Goal: Task Accomplishment & Management: Complete application form

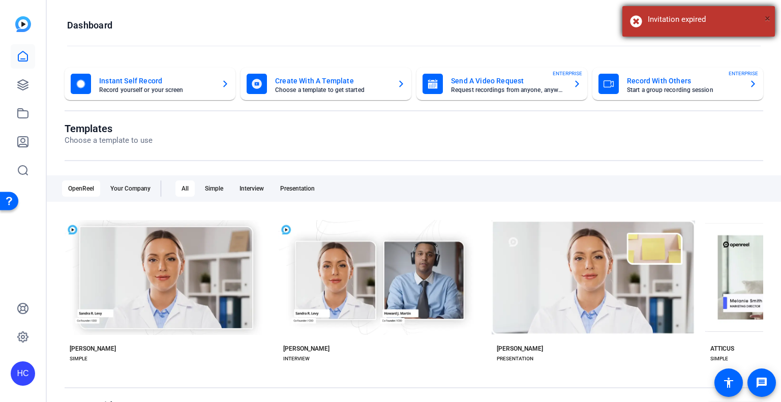
click at [767, 15] on span "×" at bounding box center [768, 18] width 6 height 12
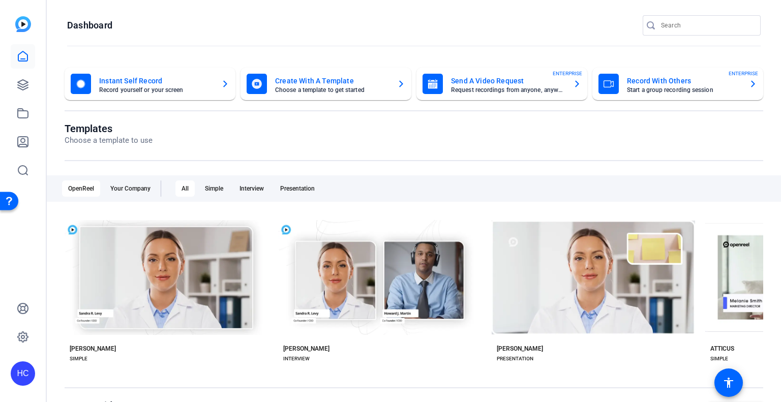
click at [504, 91] on mat-card-subtitle "Request recordings from anyone, anywhere" at bounding box center [508, 90] width 114 height 6
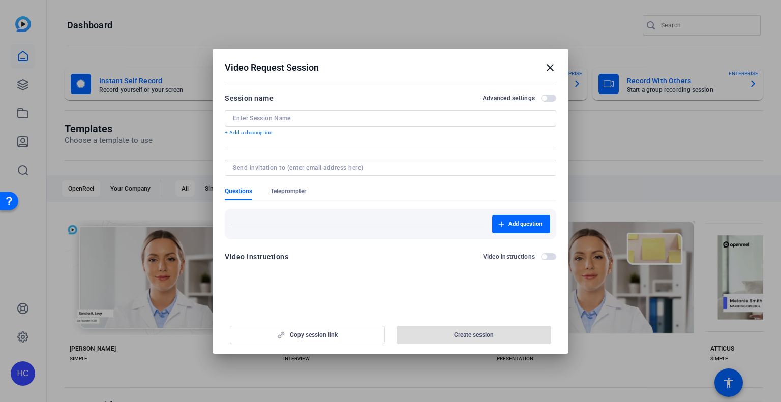
click at [341, 116] on input at bounding box center [390, 118] width 315 height 8
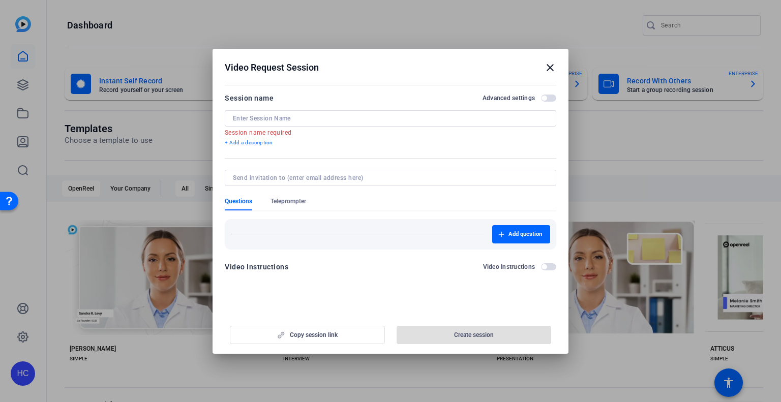
click at [549, 261] on div "Video Instructions Video Instructions" at bounding box center [391, 267] width 332 height 12
click at [549, 266] on span "button" at bounding box center [548, 266] width 15 height 7
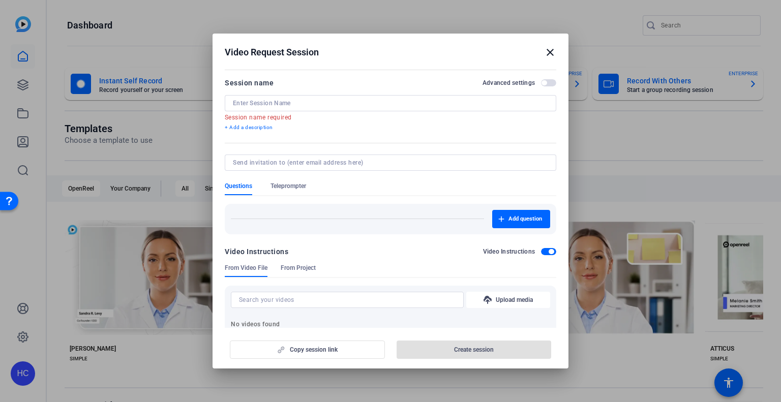
click at [541, 251] on span "button" at bounding box center [548, 251] width 15 height 7
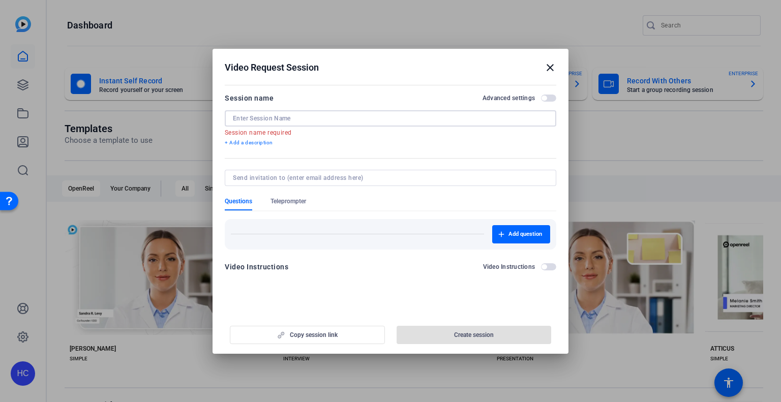
click at [309, 115] on input at bounding box center [390, 118] width 315 height 8
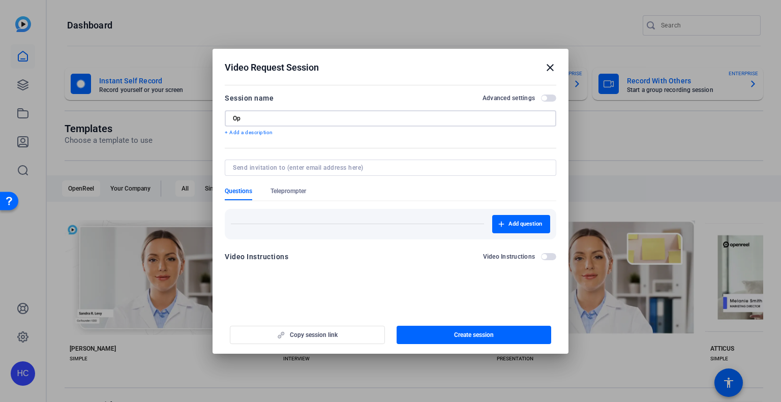
type input "O"
type input "Instant Book 7Rooms Demo"
click at [305, 168] on input at bounding box center [388, 168] width 311 height 8
paste input "[PERSON_NAME][EMAIL_ADDRESS][PERSON_NAME][DOMAIN_NAME]"
type input "[PERSON_NAME][EMAIL_ADDRESS][PERSON_NAME][DOMAIN_NAME]"
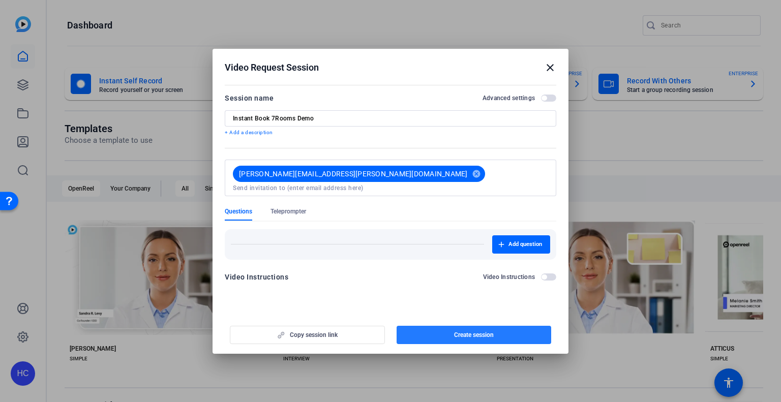
click at [486, 331] on span "Create session" at bounding box center [474, 335] width 40 height 8
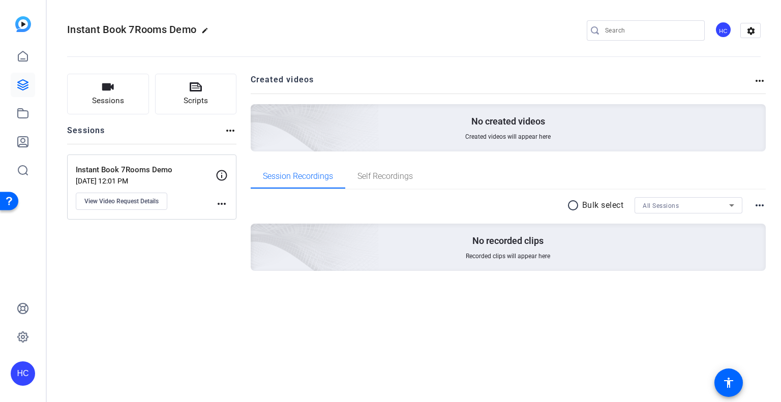
click at [226, 200] on mat-icon "more_horiz" at bounding box center [222, 204] width 12 height 12
click at [222, 174] on div at bounding box center [390, 201] width 781 height 402
click at [147, 201] on span "View Video Request Details" at bounding box center [121, 201] width 74 height 8
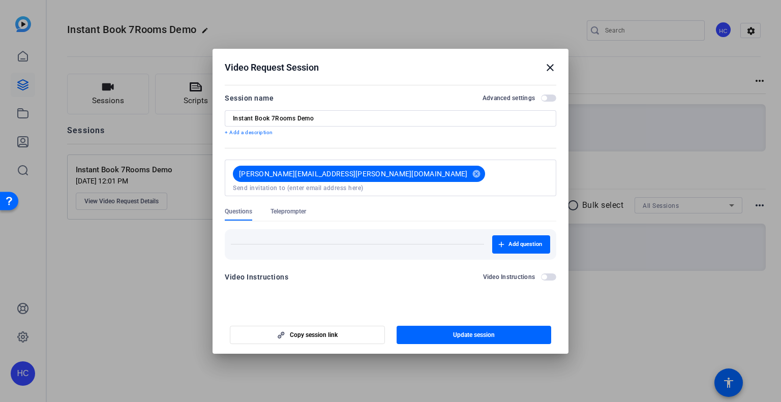
click at [547, 100] on span "button" at bounding box center [548, 98] width 15 height 7
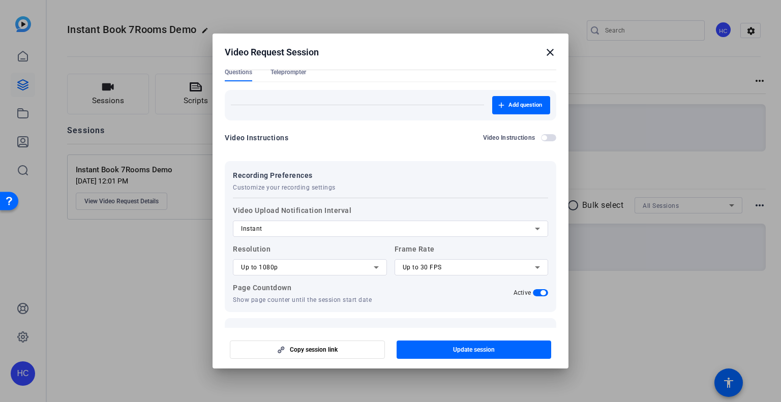
scroll to position [144, 0]
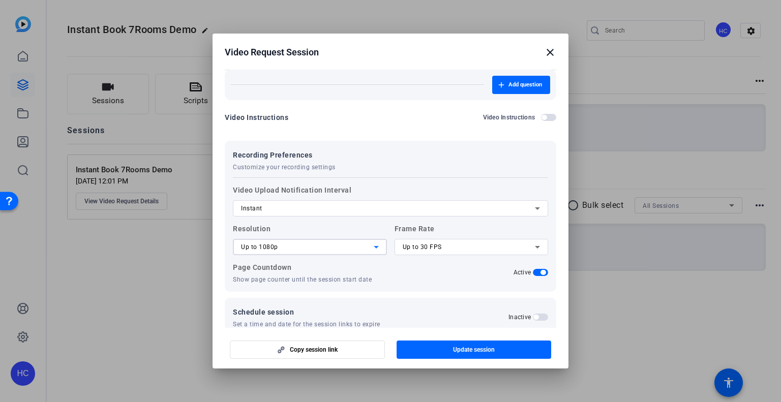
click at [371, 241] on icon at bounding box center [376, 247] width 12 height 12
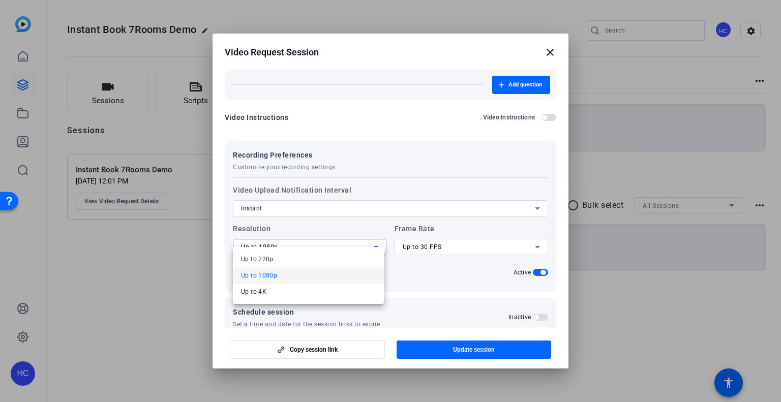
click at [371, 236] on div at bounding box center [390, 201] width 781 height 402
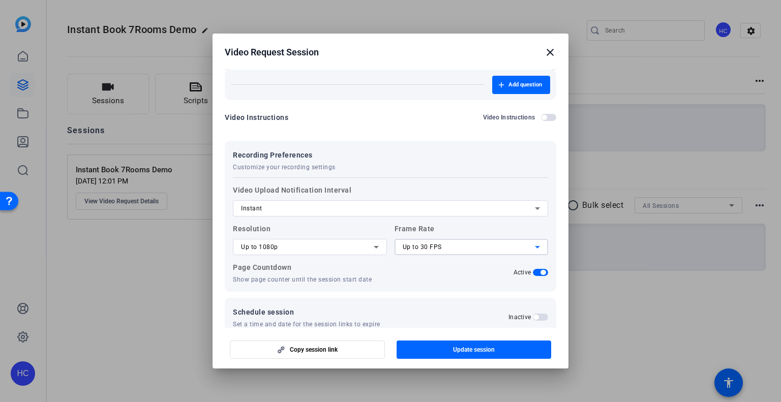
click at [454, 241] on div "Up to 30 FPS" at bounding box center [469, 247] width 133 height 12
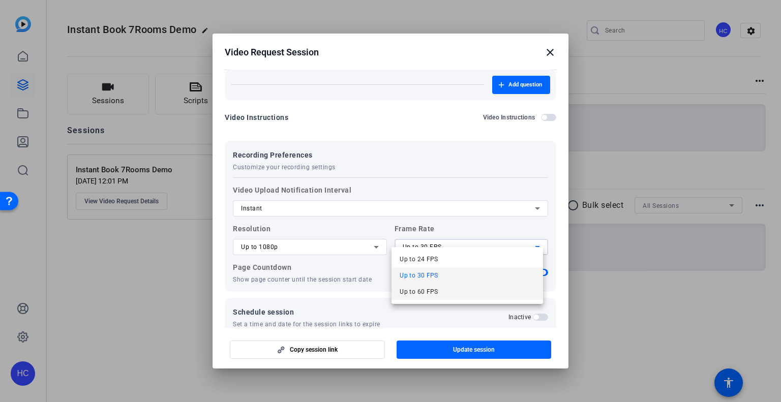
click at [452, 289] on mat-option "Up to 60 FPS" at bounding box center [467, 292] width 151 height 16
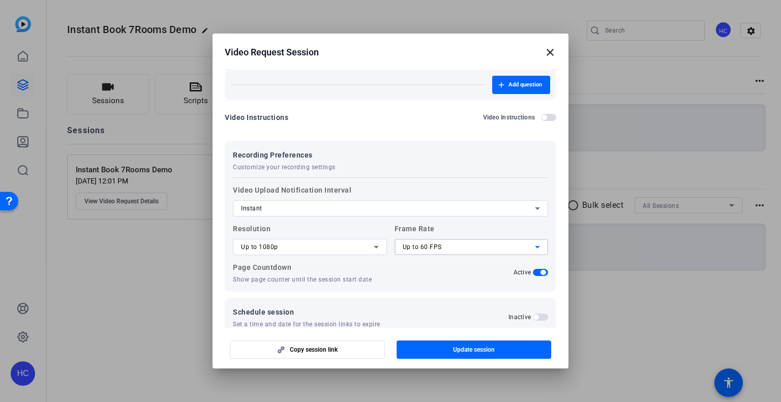
click at [452, 298] on div "Schedule session Set a time and date for the session links to expire Inactive" at bounding box center [391, 317] width 332 height 39
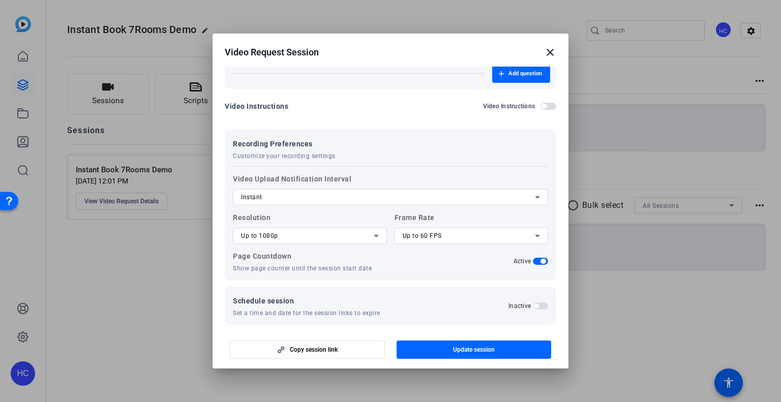
click at [534, 304] on span "button" at bounding box center [536, 306] width 5 height 5
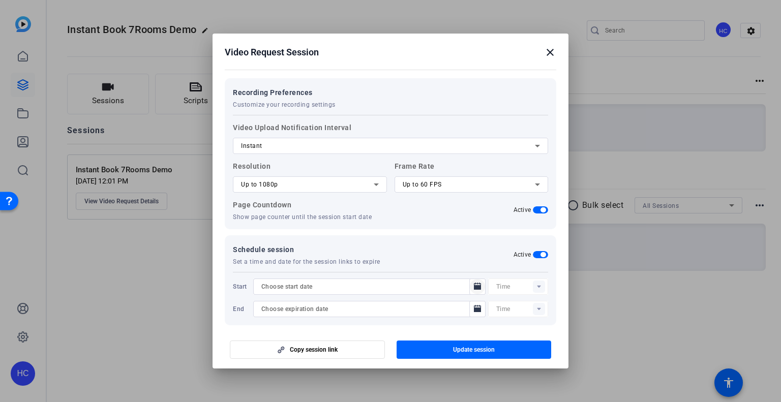
click at [474, 282] on icon "Open calendar" at bounding box center [478, 287] width 8 height 12
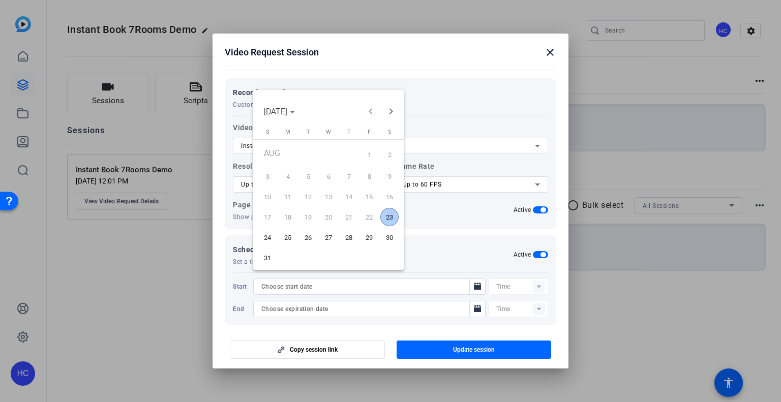
click at [391, 212] on span "23" at bounding box center [389, 217] width 18 height 18
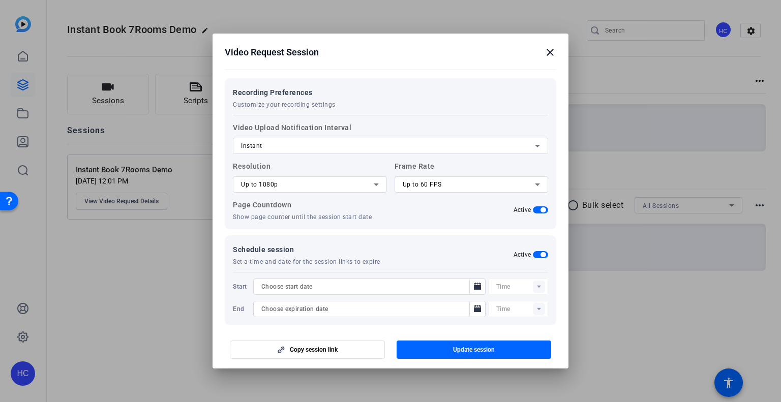
type input "[DATE]"
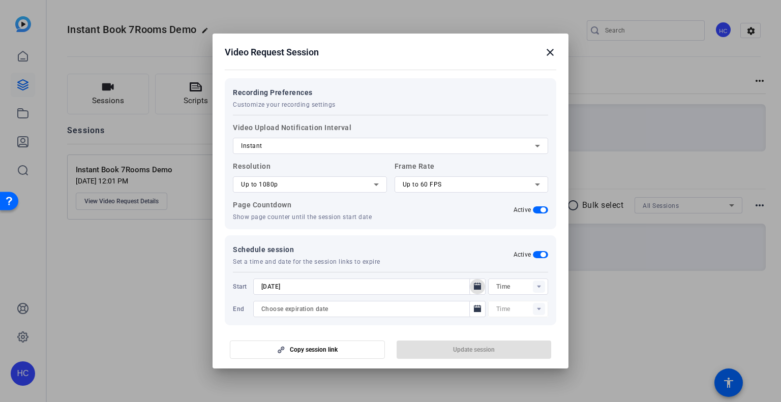
click at [534, 281] on rect at bounding box center [539, 287] width 12 height 12
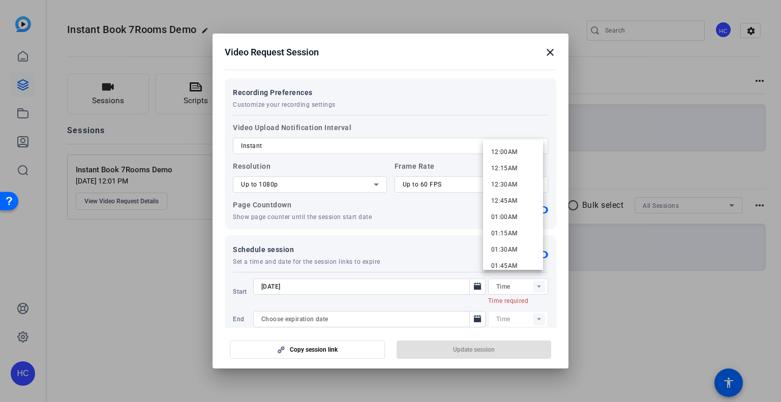
drag, startPoint x: 525, startPoint y: 250, endPoint x: 583, endPoint y: 277, distance: 64.0
click at [583, 277] on div "Video Request Session close Session name Advanced settings Instant Book 7Rooms …" at bounding box center [390, 201] width 781 height 402
click at [536, 281] on rect at bounding box center [539, 287] width 12 height 12
click at [522, 174] on mat-option "01:30PM" at bounding box center [513, 179] width 60 height 16
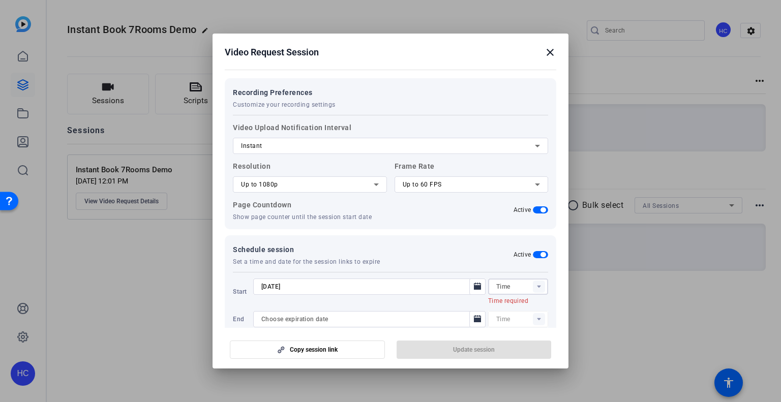
type input "01:30PM"
click at [476, 304] on icon "Open calendar" at bounding box center [478, 309] width 8 height 12
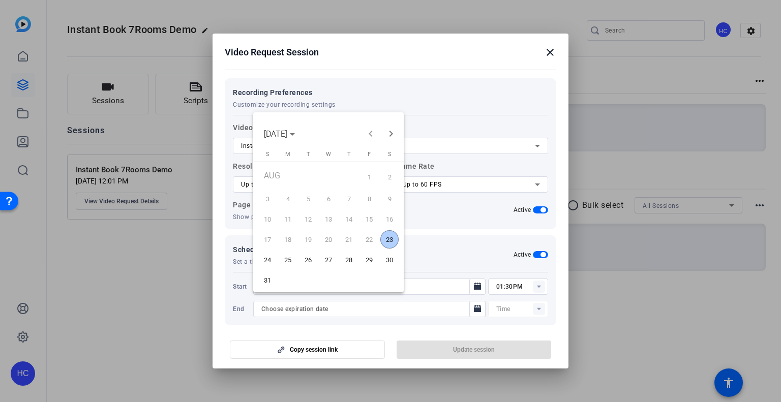
click at [390, 239] on span "23" at bounding box center [389, 239] width 18 height 18
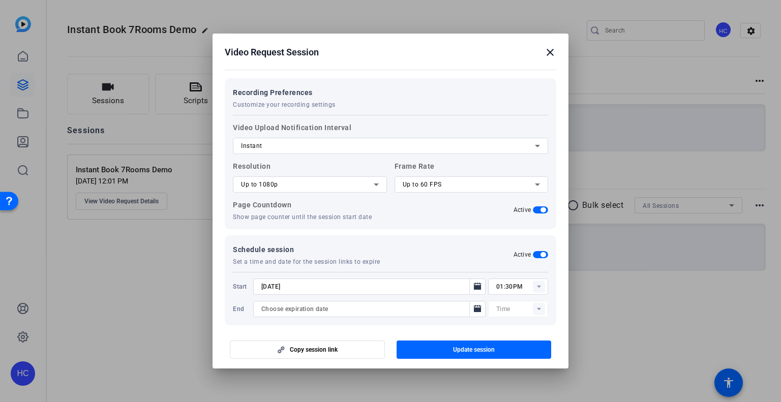
type input "[DATE]"
click at [535, 303] on rect at bounding box center [539, 309] width 12 height 12
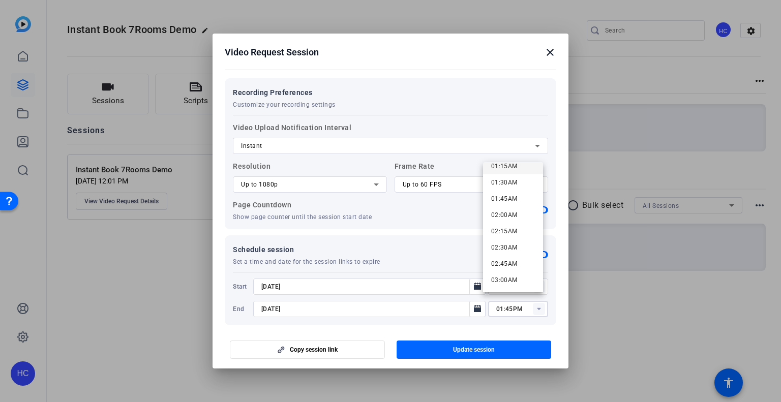
scroll to position [92, 0]
click at [523, 242] on mat-option "02:30AM" at bounding box center [513, 246] width 60 height 16
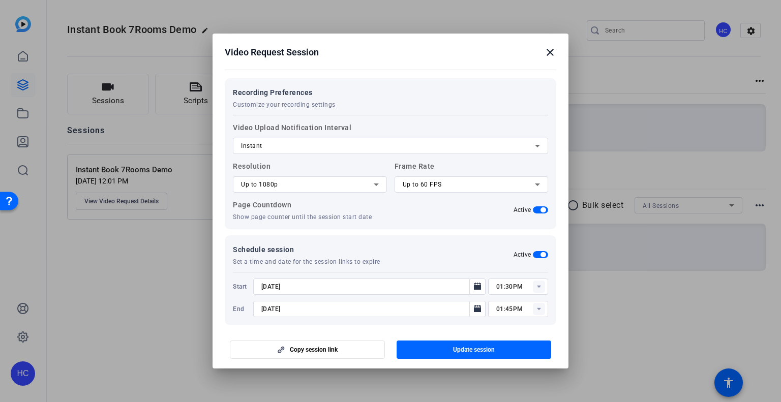
type input "02:30AM"
click at [464, 349] on span "Update session" at bounding box center [474, 350] width 42 height 8
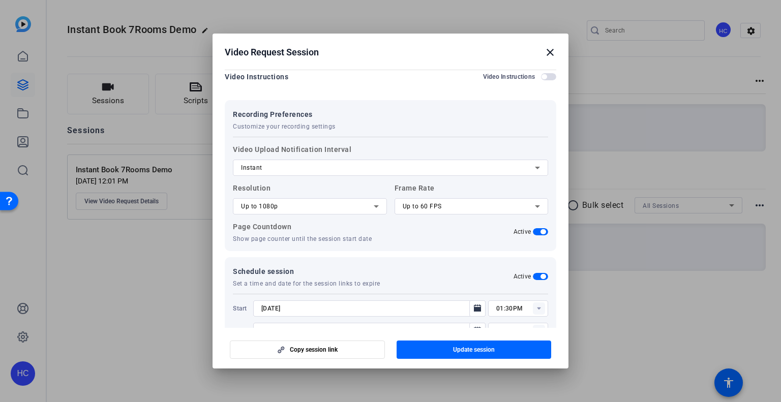
scroll to position [207, 0]
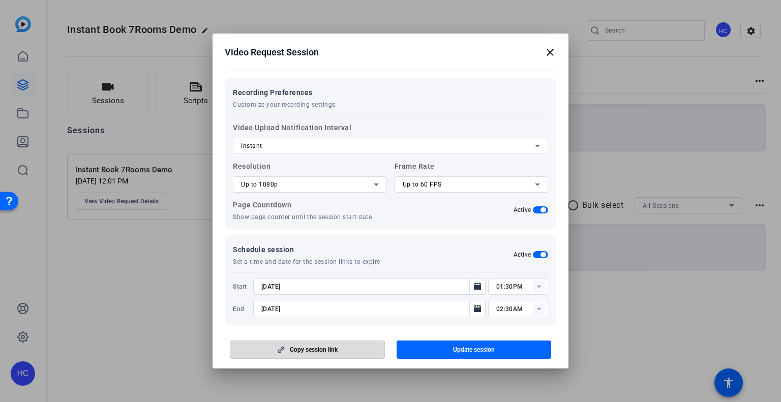
click at [324, 354] on span "Copy session link" at bounding box center [314, 350] width 48 height 8
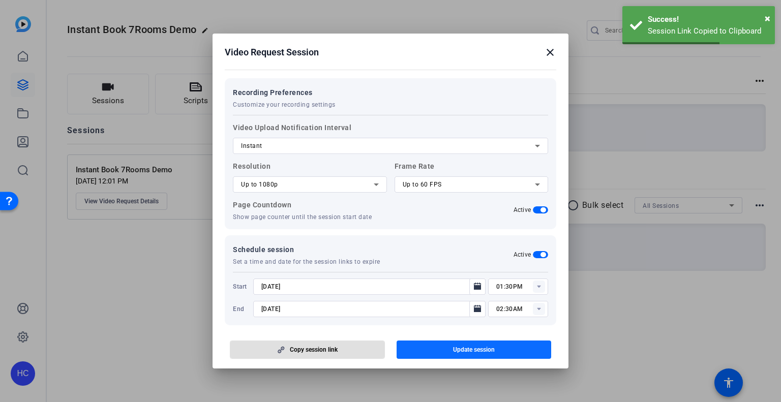
click at [482, 349] on span "Update session" at bounding box center [474, 350] width 42 height 8
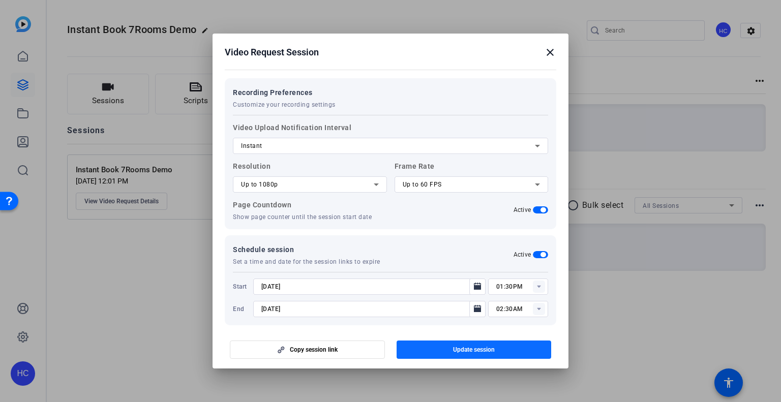
click at [493, 346] on span "Update session" at bounding box center [474, 350] width 42 height 8
click at [510, 349] on span "button" at bounding box center [474, 350] width 155 height 24
click at [550, 53] on mat-icon "close" at bounding box center [550, 52] width 12 height 12
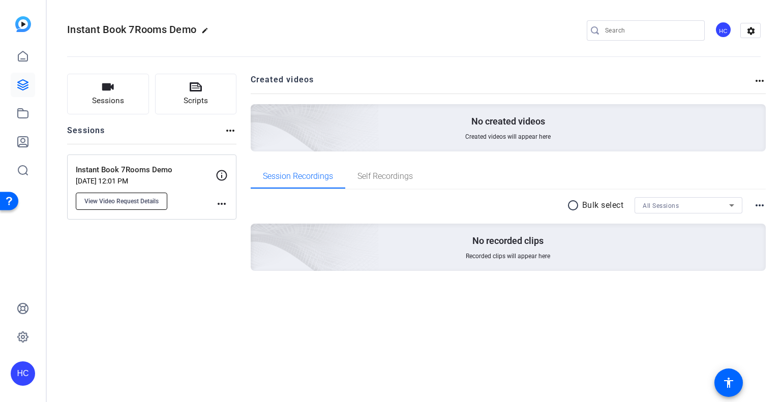
click at [146, 197] on span "View Video Request Details" at bounding box center [121, 201] width 74 height 8
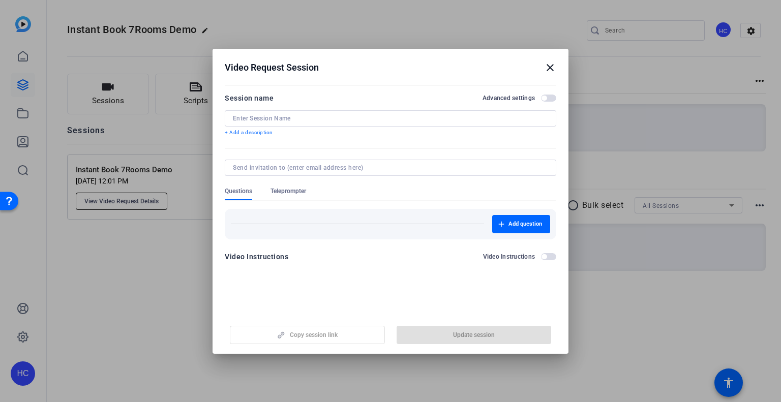
type input "Instant Book 7Rooms Demo"
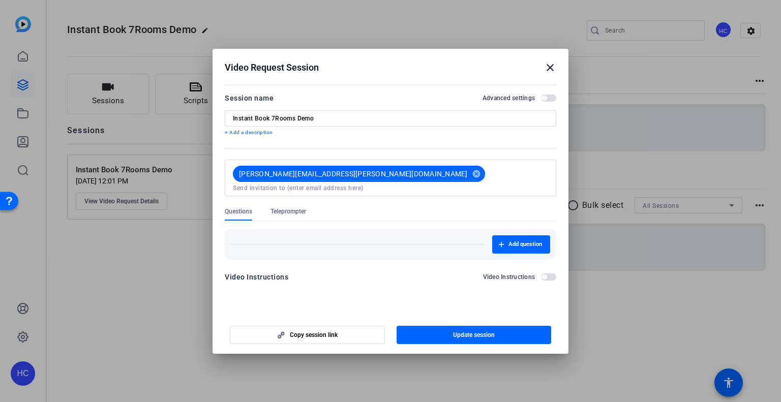
click at [548, 274] on span "button" at bounding box center [548, 277] width 15 height 7
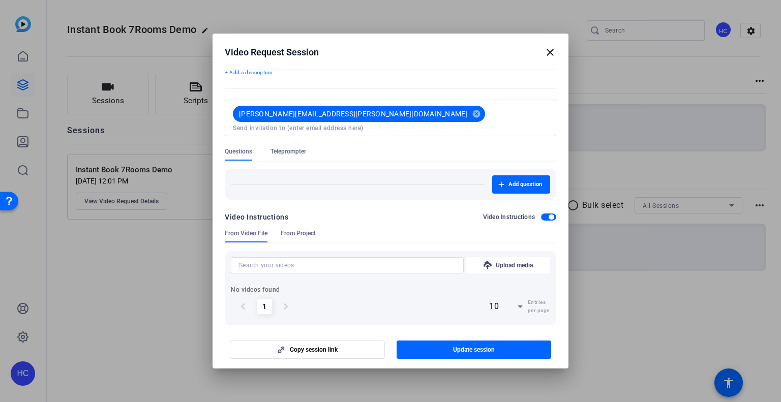
scroll to position [45, 0]
click at [302, 229] on span "From Project" at bounding box center [298, 233] width 35 height 8
click at [247, 229] on span "From Video File" at bounding box center [246, 233] width 43 height 8
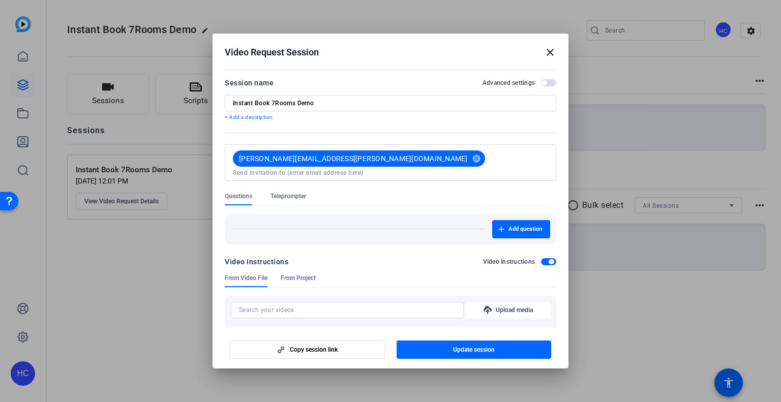
click at [542, 84] on span "button" at bounding box center [548, 82] width 15 height 7
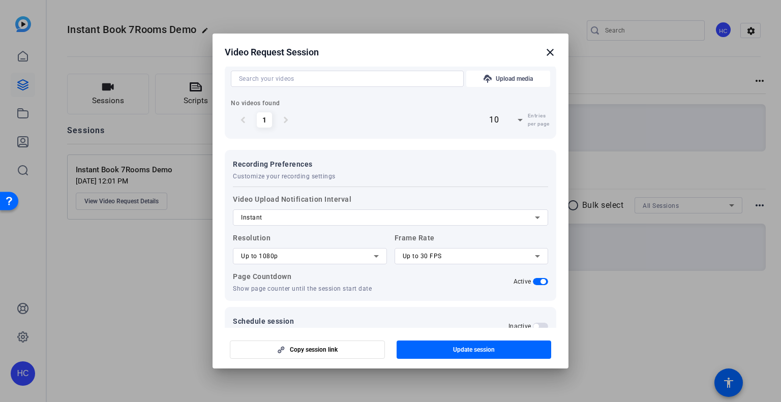
scroll to position [240, 0]
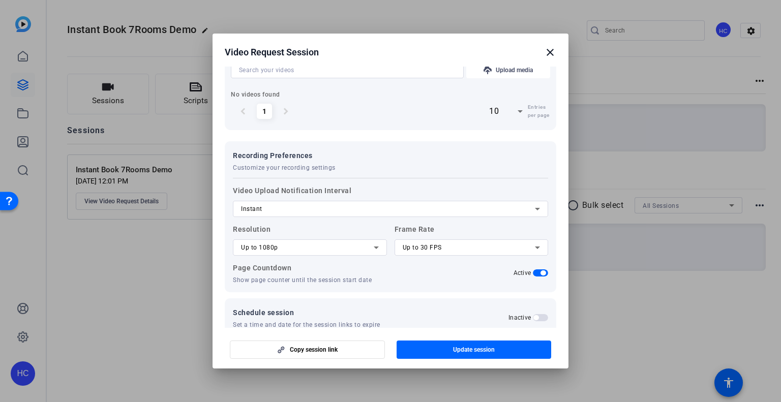
click at [468, 242] on div "Up to 30 FPS" at bounding box center [469, 248] width 133 height 12
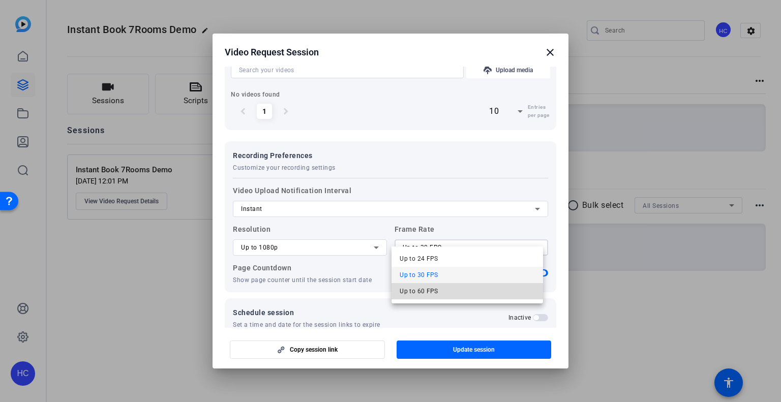
click at [453, 289] on mat-option "Up to 60 FPS" at bounding box center [467, 291] width 151 height 16
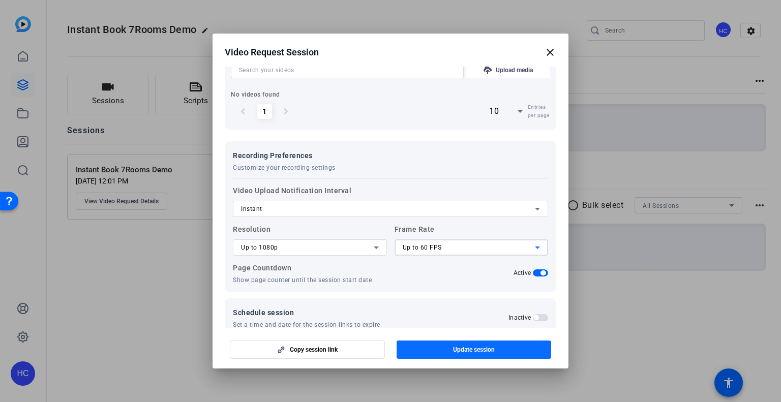
click at [477, 349] on span "Update session" at bounding box center [474, 350] width 42 height 8
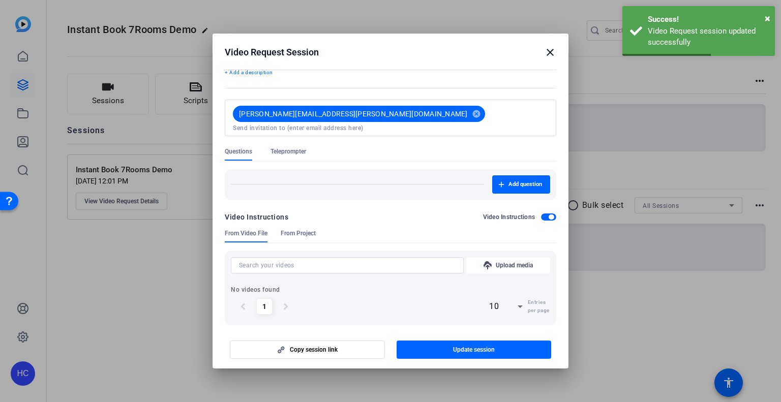
scroll to position [0, 0]
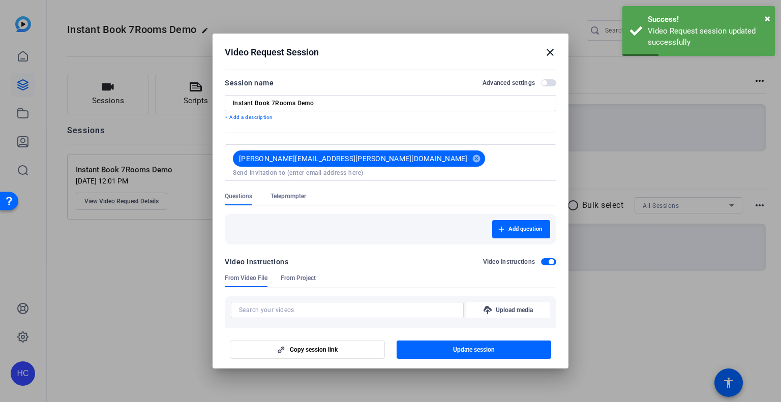
click at [544, 82] on span "button" at bounding box center [548, 82] width 15 height 7
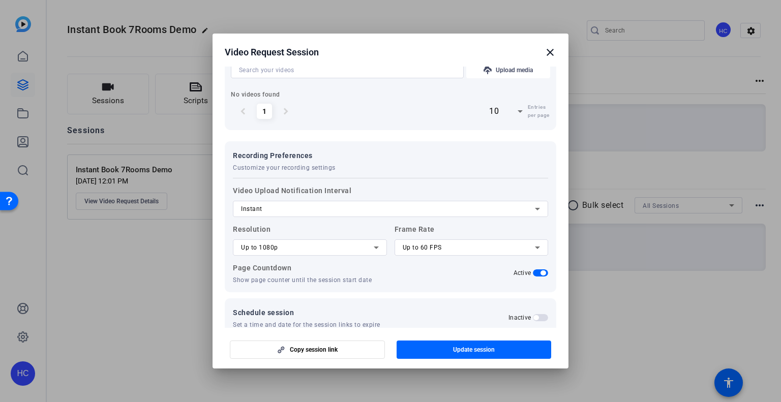
scroll to position [251, 0]
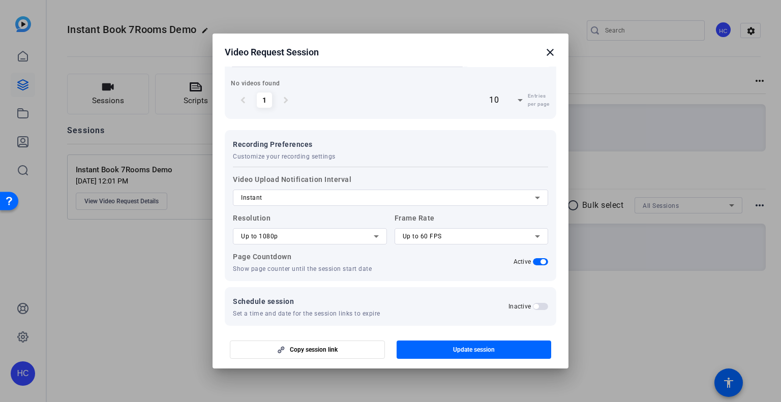
click at [537, 303] on span "button" at bounding box center [540, 306] width 15 height 7
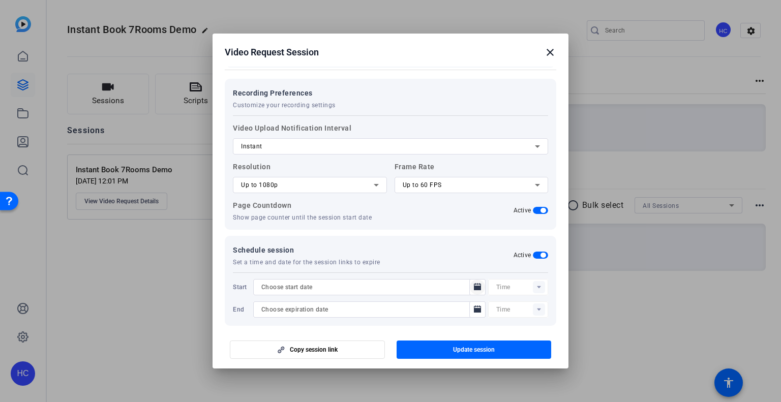
click at [474, 281] on icon "Open calendar" at bounding box center [478, 287] width 8 height 12
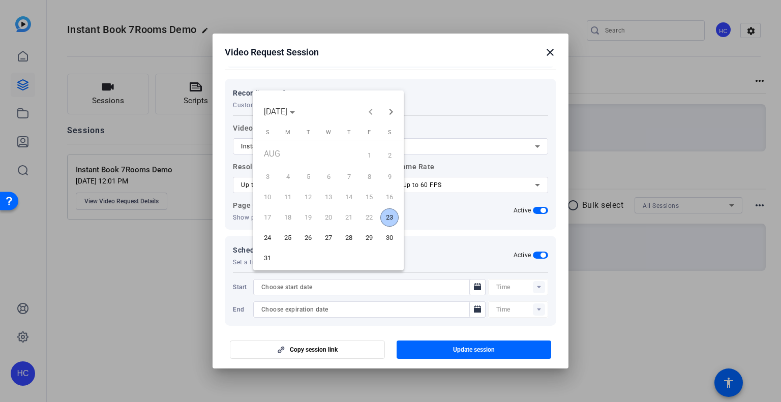
click at [385, 216] on span "23" at bounding box center [389, 218] width 18 height 18
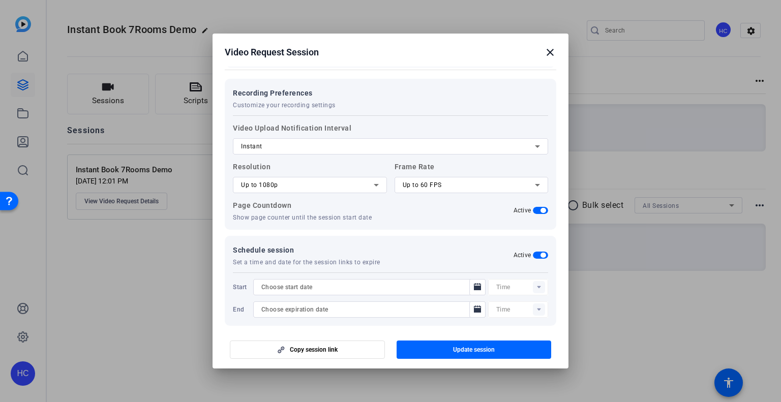
type input "[DATE]"
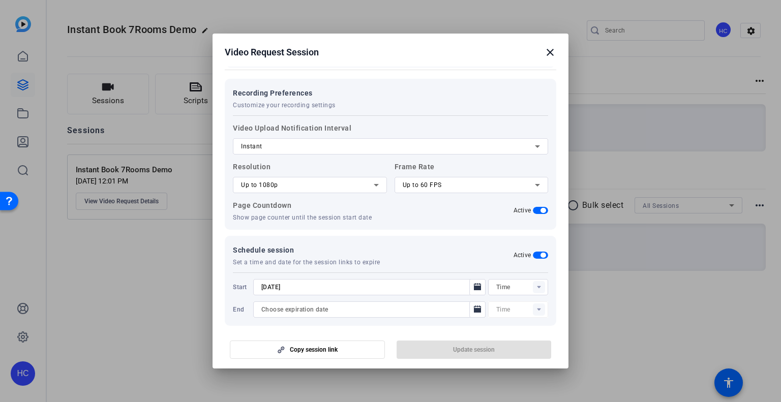
click at [537, 281] on rect at bounding box center [539, 287] width 12 height 12
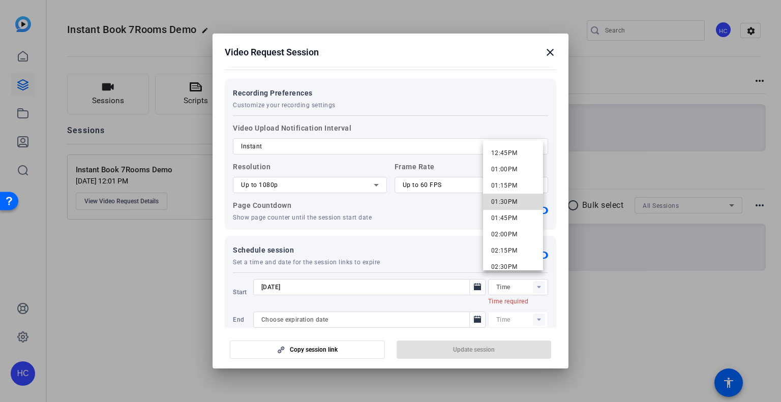
click at [516, 199] on span "01:30PM" at bounding box center [504, 201] width 26 height 7
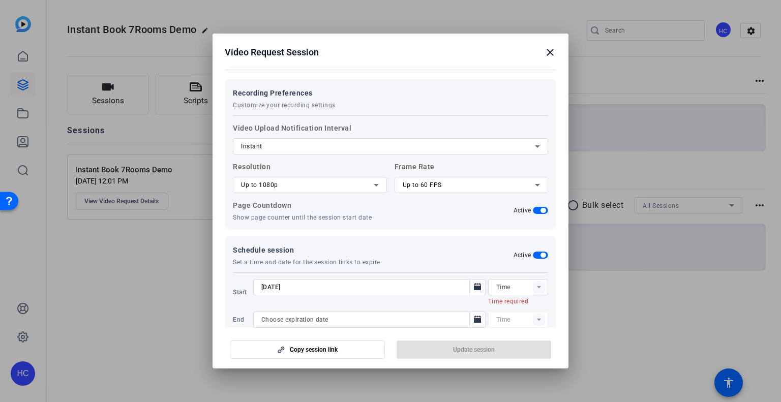
type input "01:30PM"
click at [485, 355] on div "Copy session link Update session" at bounding box center [391, 346] width 332 height 26
click at [474, 304] on icon "Open calendar" at bounding box center [478, 310] width 8 height 12
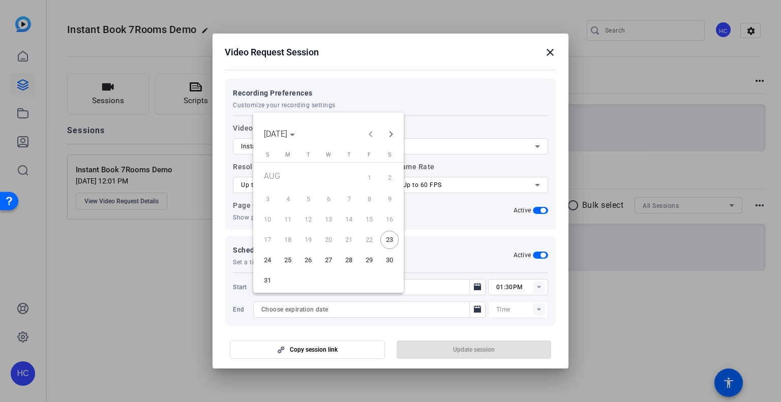
click at [388, 257] on span "30" at bounding box center [389, 260] width 18 height 18
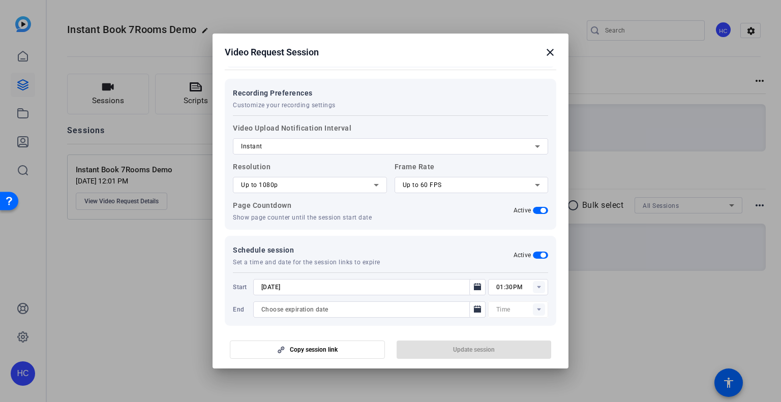
type input "[DATE]"
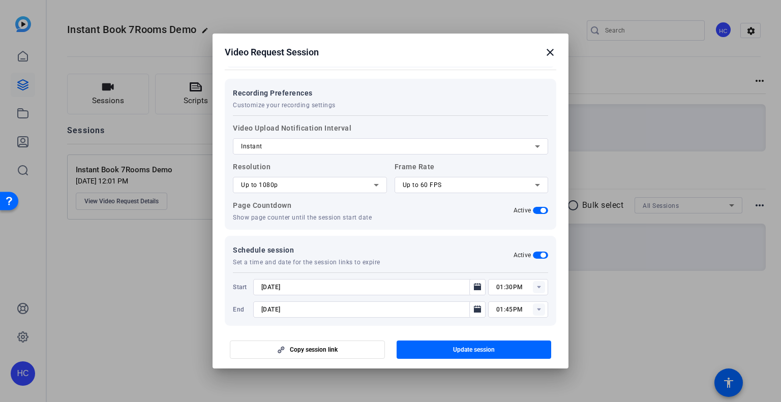
click at [529, 302] on div "01:45PM" at bounding box center [522, 310] width 52 height 16
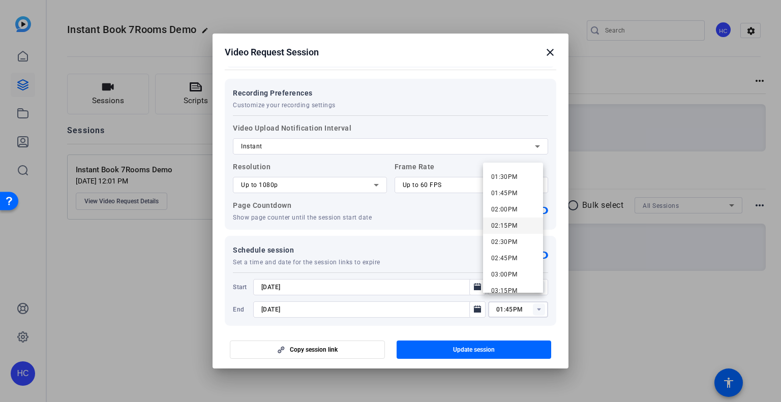
scroll to position [861, 0]
click at [517, 185] on mat-option "01:30PM" at bounding box center [513, 193] width 60 height 16
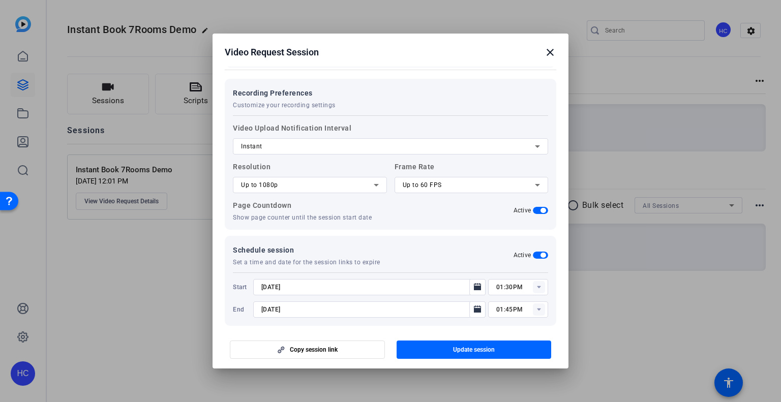
type input "01:30PM"
click at [509, 342] on span "button" at bounding box center [474, 350] width 155 height 24
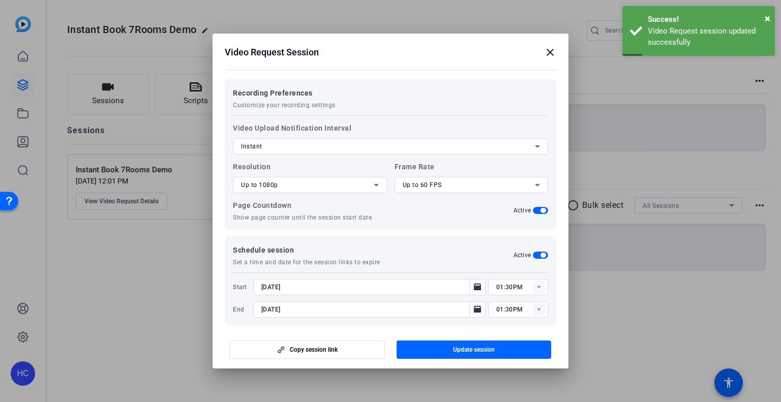
click at [553, 51] on mat-icon "close" at bounding box center [550, 52] width 12 height 12
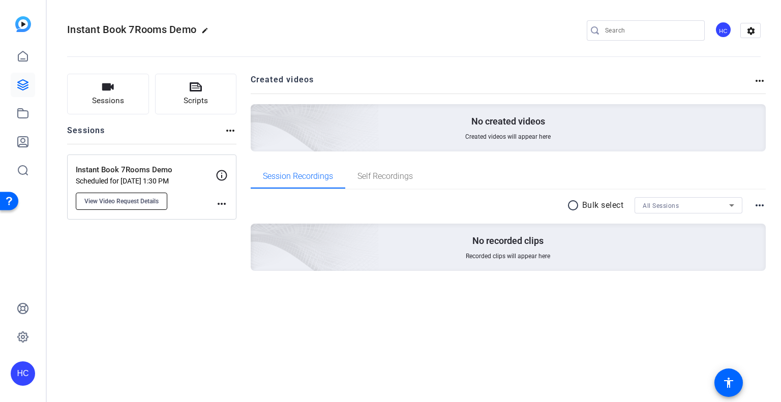
click at [154, 198] on span "View Video Request Details" at bounding box center [121, 201] width 74 height 8
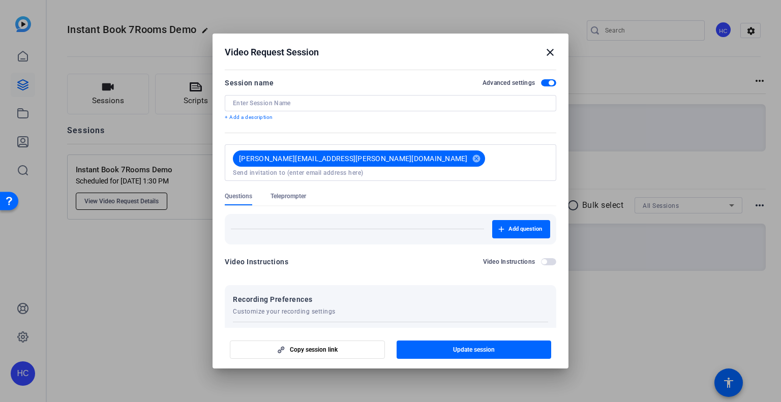
type input "Instant Book 7Rooms Demo"
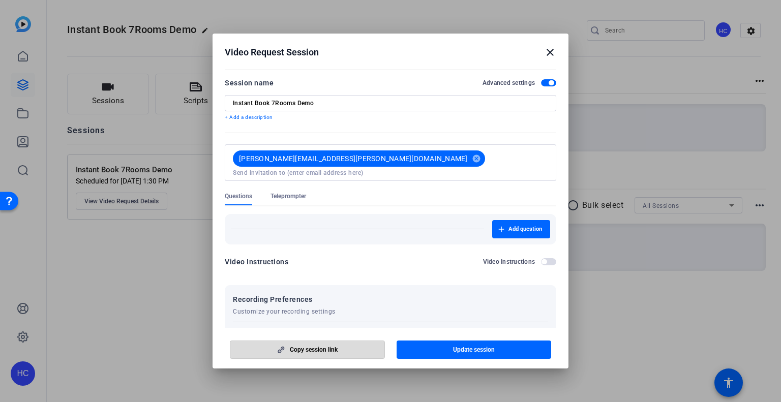
click at [344, 343] on span "button" at bounding box center [307, 350] width 154 height 24
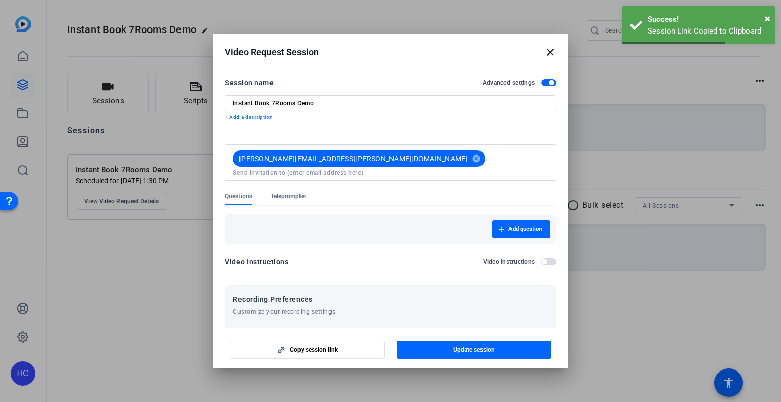
click at [547, 42] on h2 "Video Request Session close" at bounding box center [391, 50] width 356 height 33
click at [551, 48] on mat-icon "close" at bounding box center [550, 52] width 12 height 12
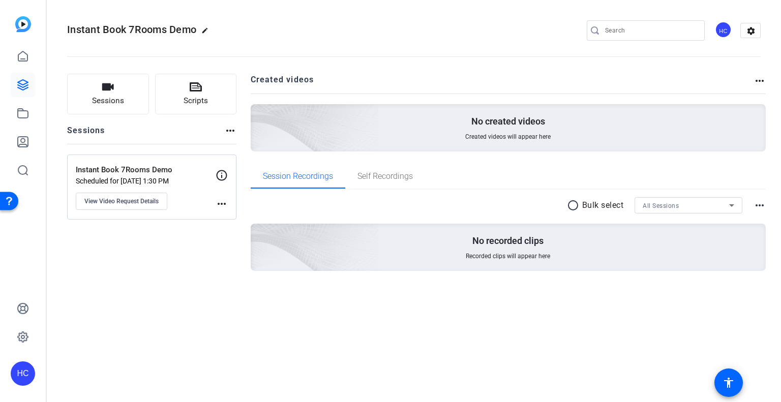
click at [180, 181] on p "Scheduled for [DATE] 1:30 PM" at bounding box center [146, 181] width 140 height 8
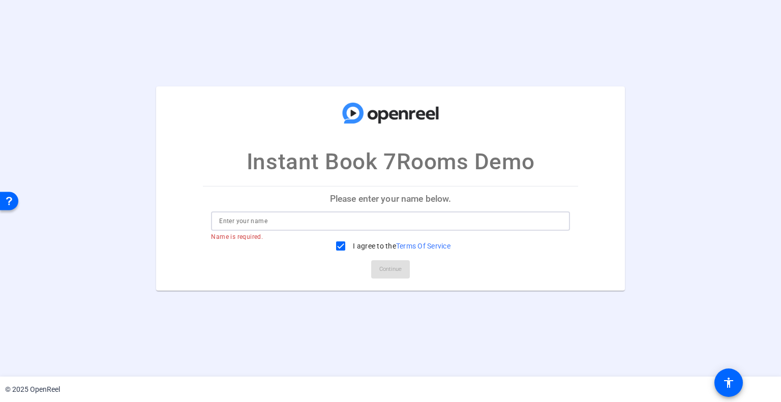
click at [502, 223] on input at bounding box center [390, 221] width 342 height 12
